Goal: Task Accomplishment & Management: Manage account settings

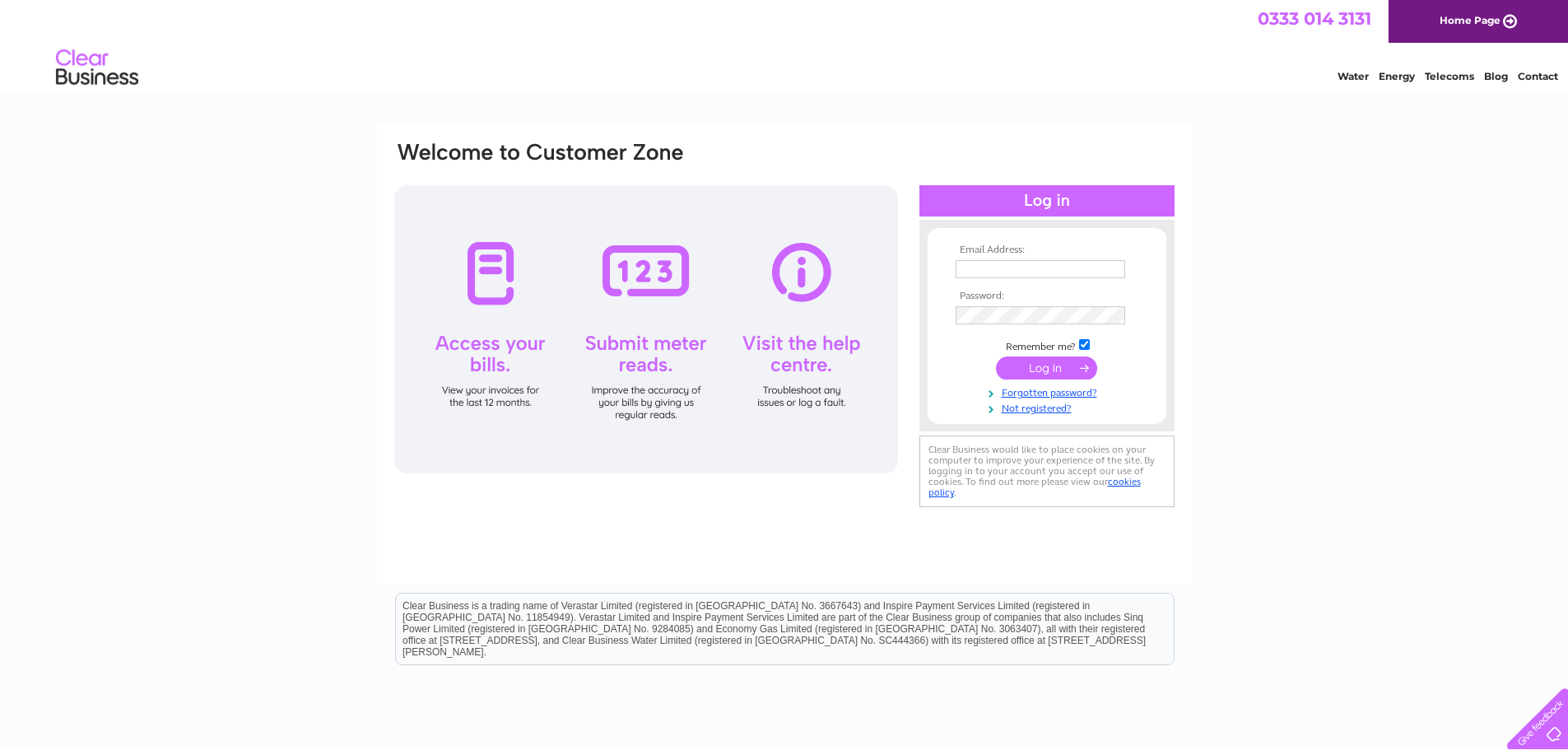
click at [1116, 235] on div at bounding box center [1047, 228] width 255 height 17
click at [1074, 278] on input "text" at bounding box center [1041, 270] width 171 height 19
paste input "enquiries@mayscoffeeshop.co.uk"
type input "enquiries@mayscoffeeshop.co.uk"
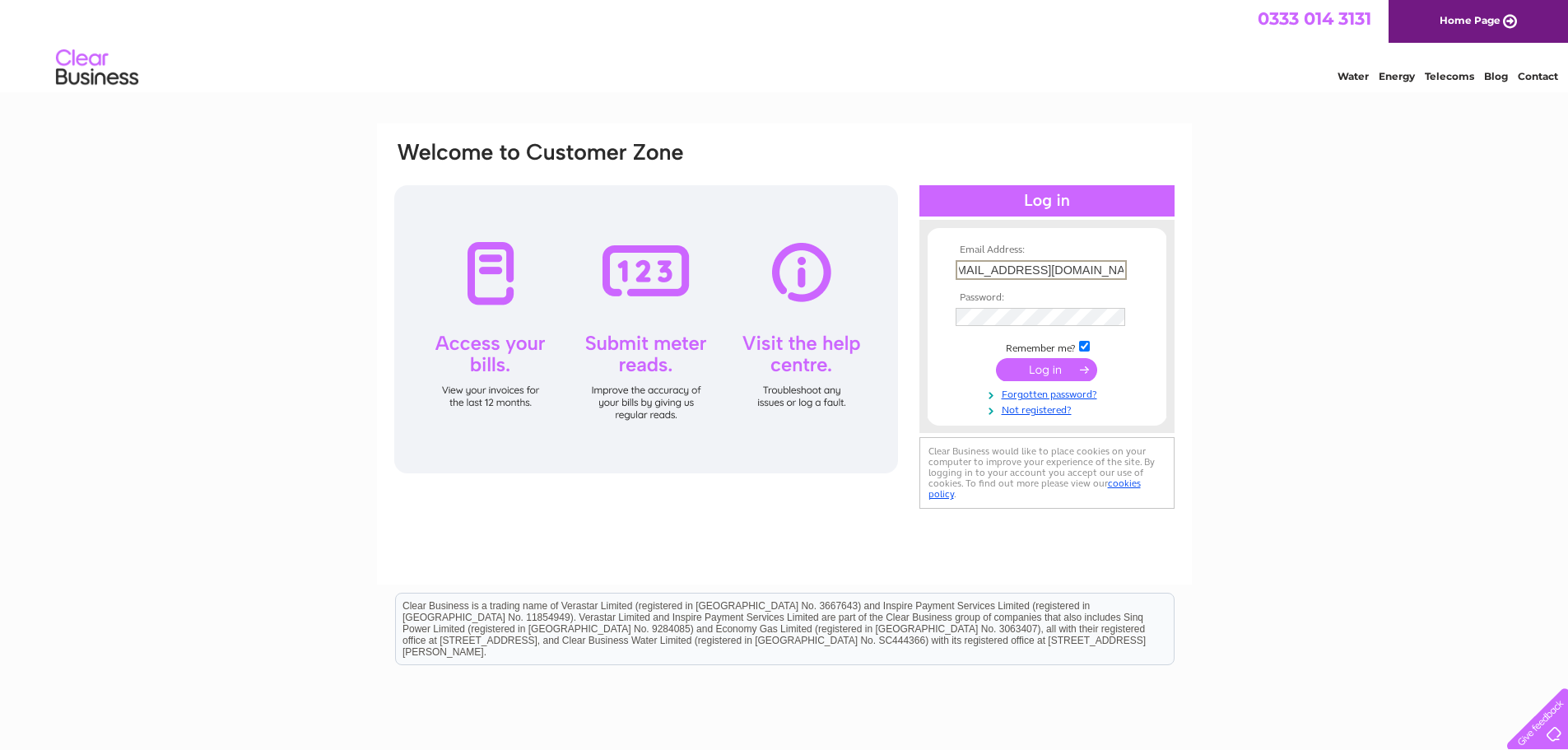
scroll to position [0, 0]
click at [1036, 366] on input "submit" at bounding box center [1047, 369] width 101 height 23
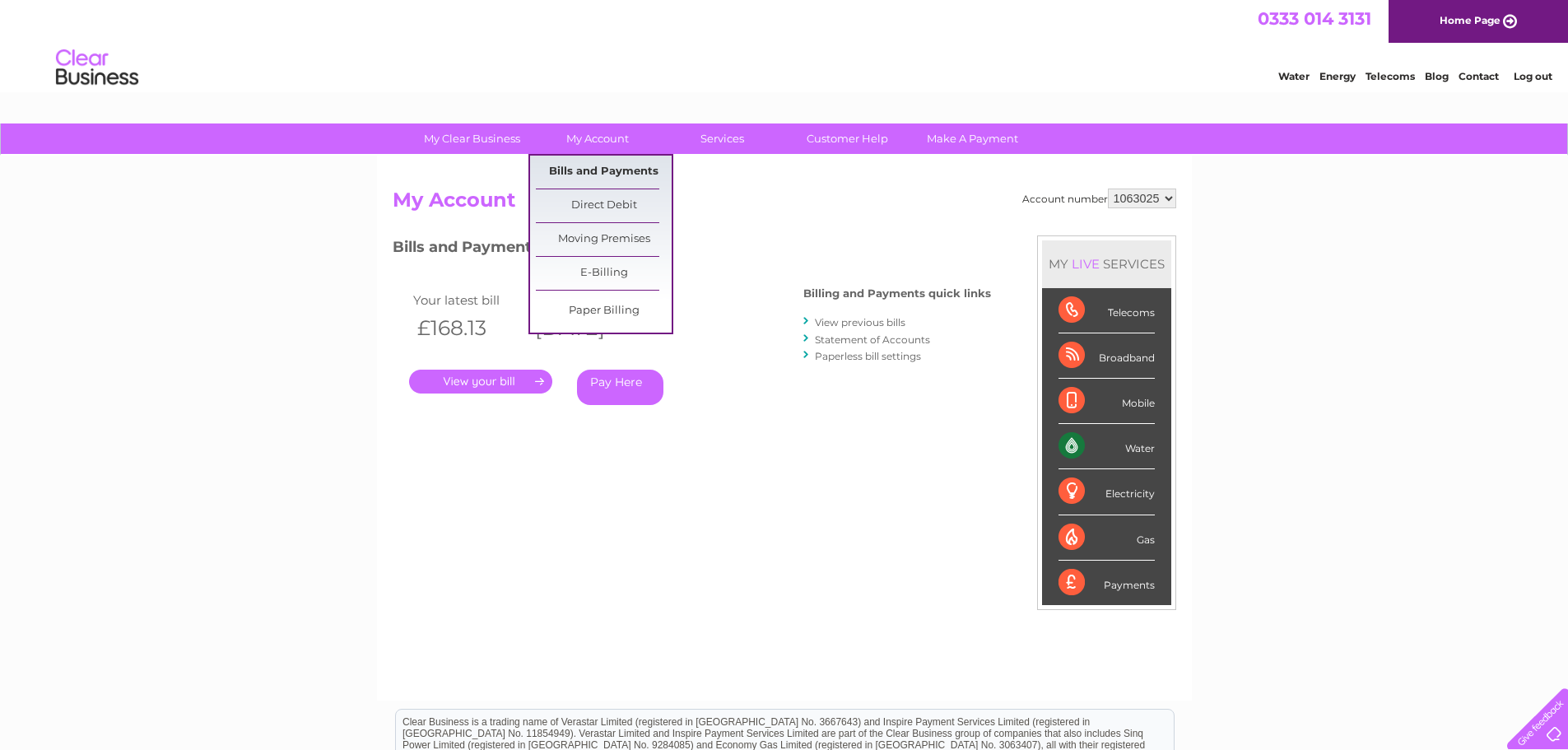
click at [599, 169] on link "Bills and Payments" at bounding box center [604, 172] width 136 height 33
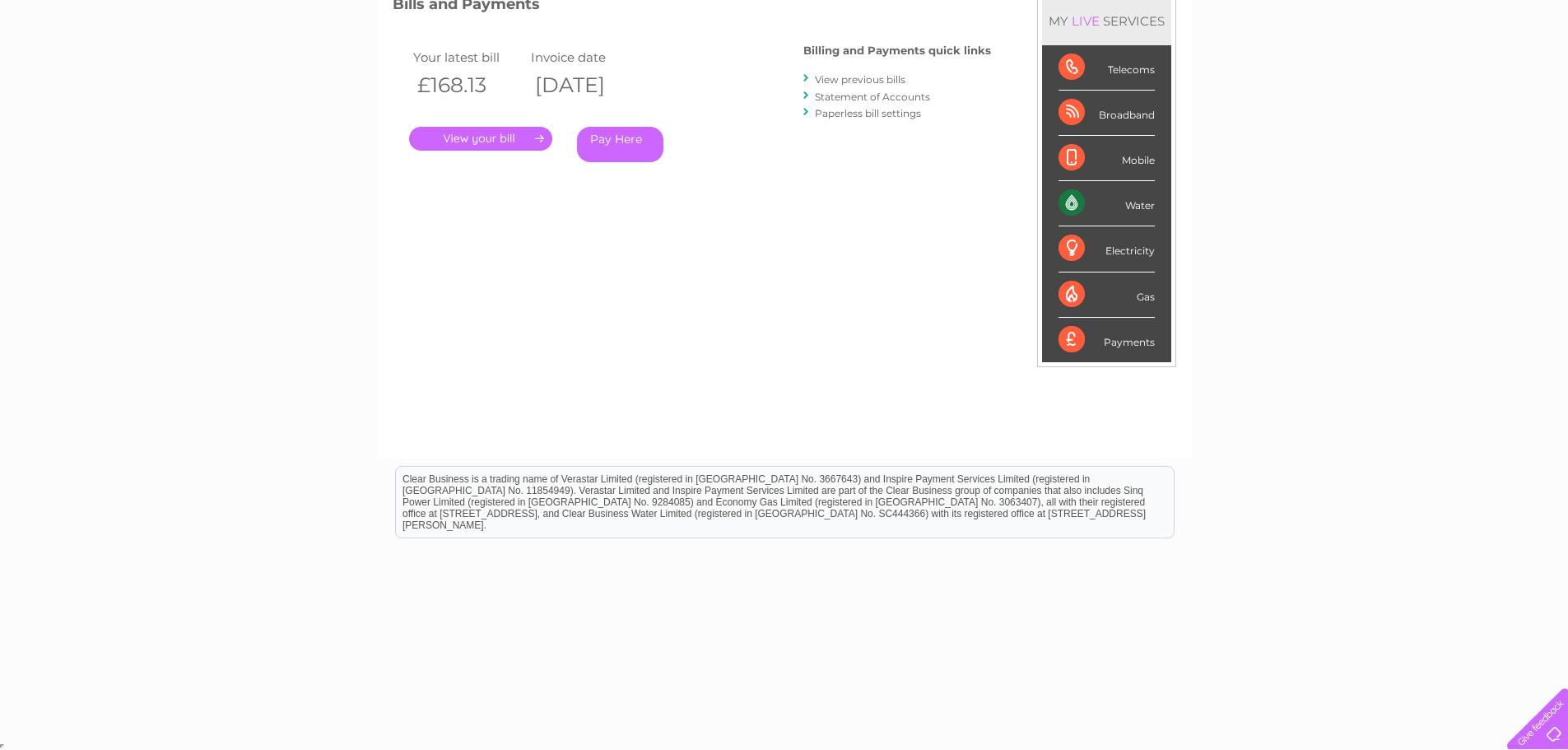
scroll to position [245, 0]
click at [474, 133] on link "." at bounding box center [481, 137] width 143 height 24
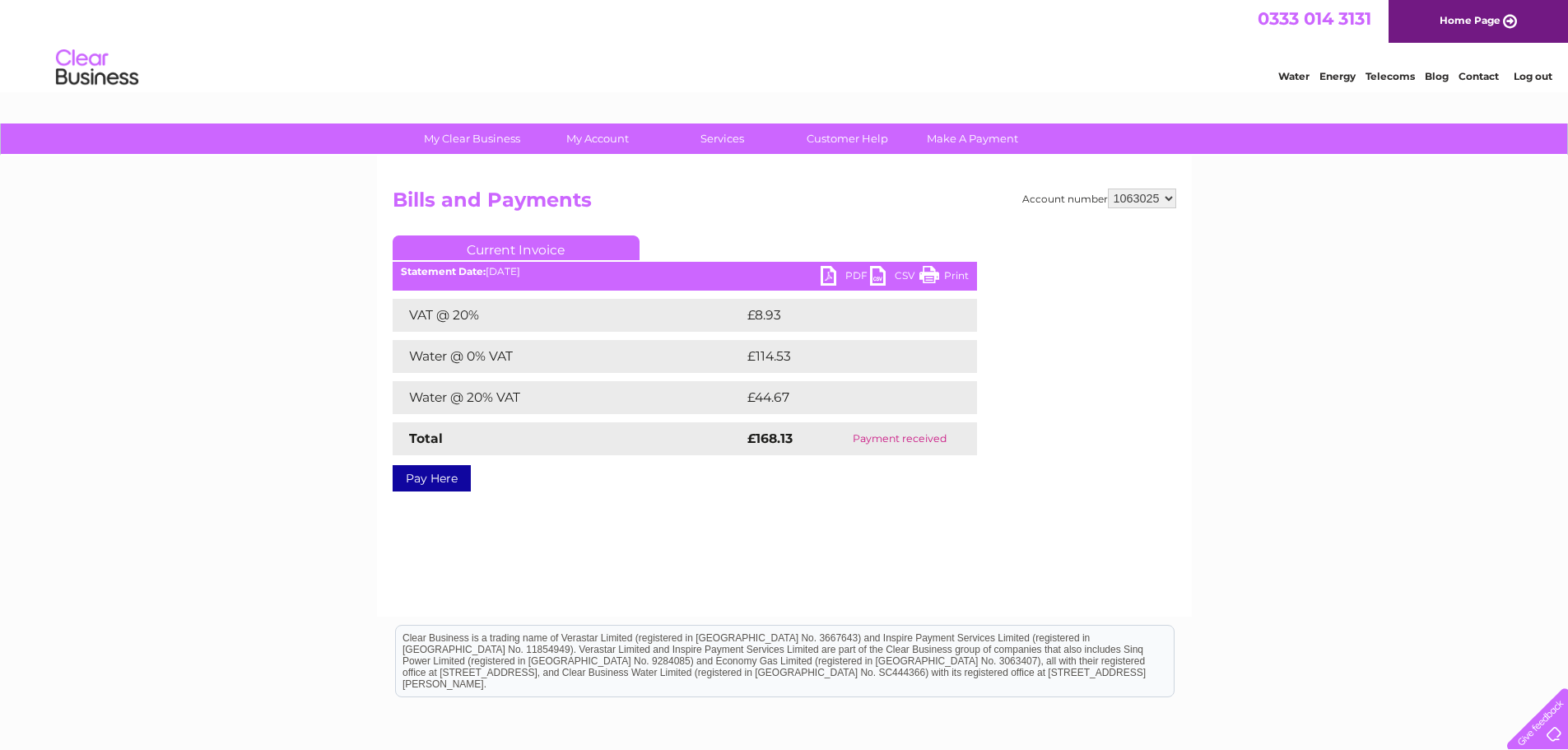
click at [826, 271] on link "PDF" at bounding box center [845, 278] width 50 height 24
